Goal: Information Seeking & Learning: Learn about a topic

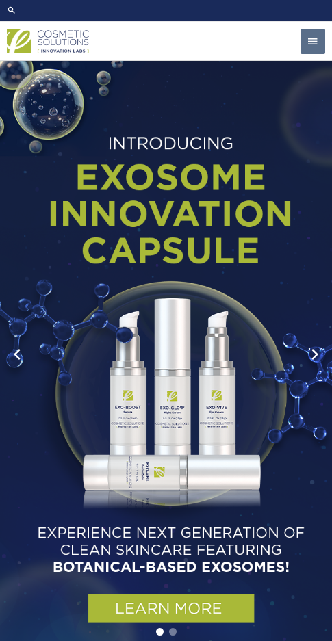
click at [308, 38] on span "button" at bounding box center [312, 42] width 12 height 27
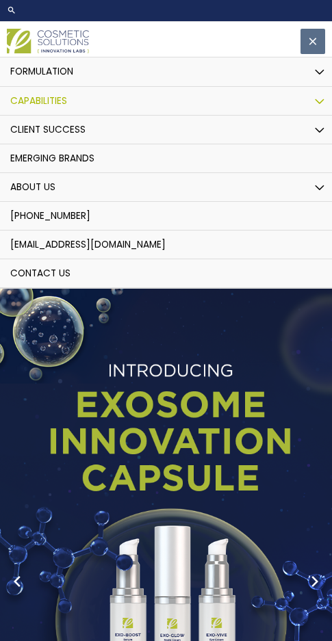
click at [114, 103] on link "Capabilities" at bounding box center [165, 101] width 345 height 29
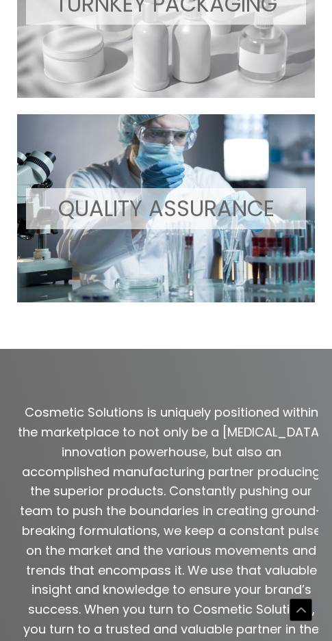
scroll to position [1299, 0]
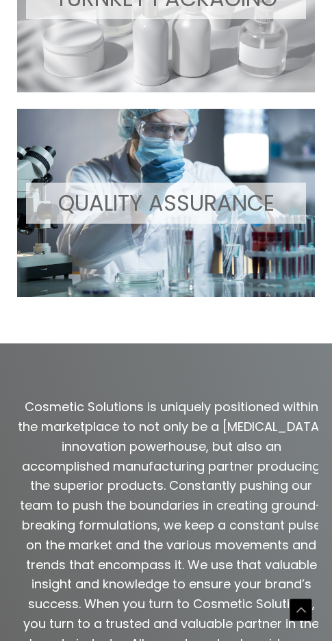
click at [174, 203] on p "QUALITY ASSURANCE" at bounding box center [166, 203] width 280 height 40
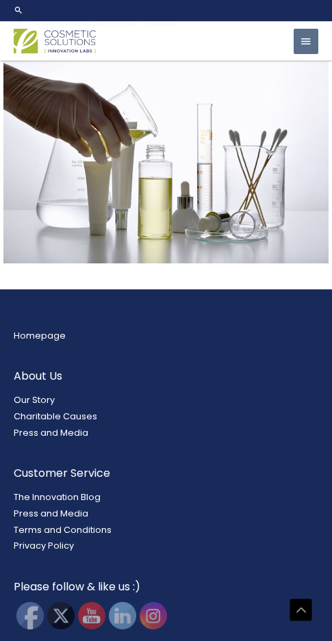
scroll to position [1826, 0]
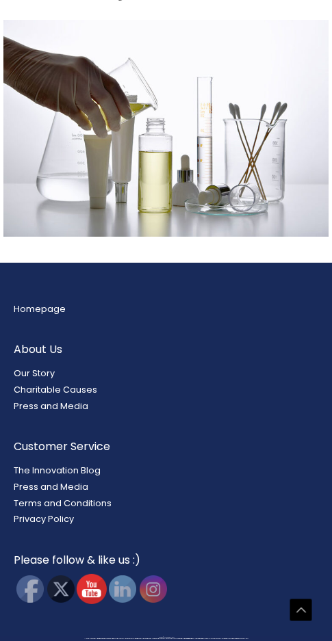
click at [92, 591] on img at bounding box center [92, 589] width 30 height 30
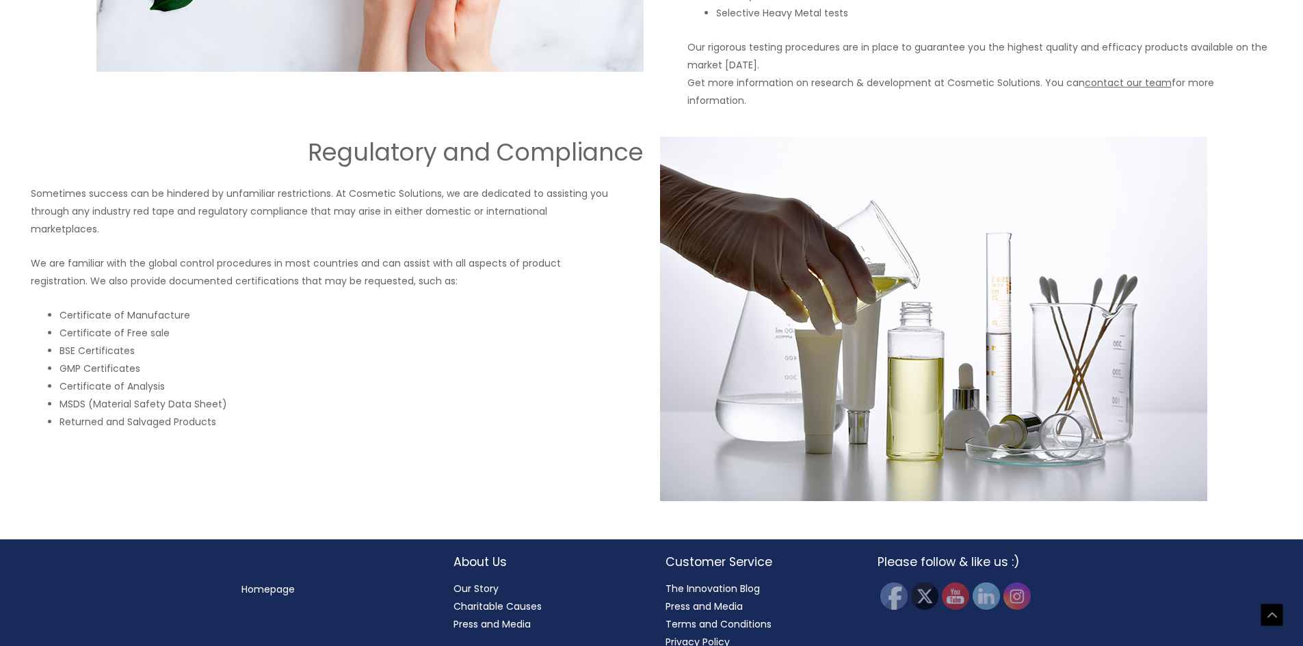
scroll to position [1235, 0]
drag, startPoint x: 931, startPoint y: 364, endPoint x: 814, endPoint y: 278, distance: 145.7
click at [331, 278] on img at bounding box center [933, 318] width 547 height 364
